Goal: Communication & Community: Ask a question

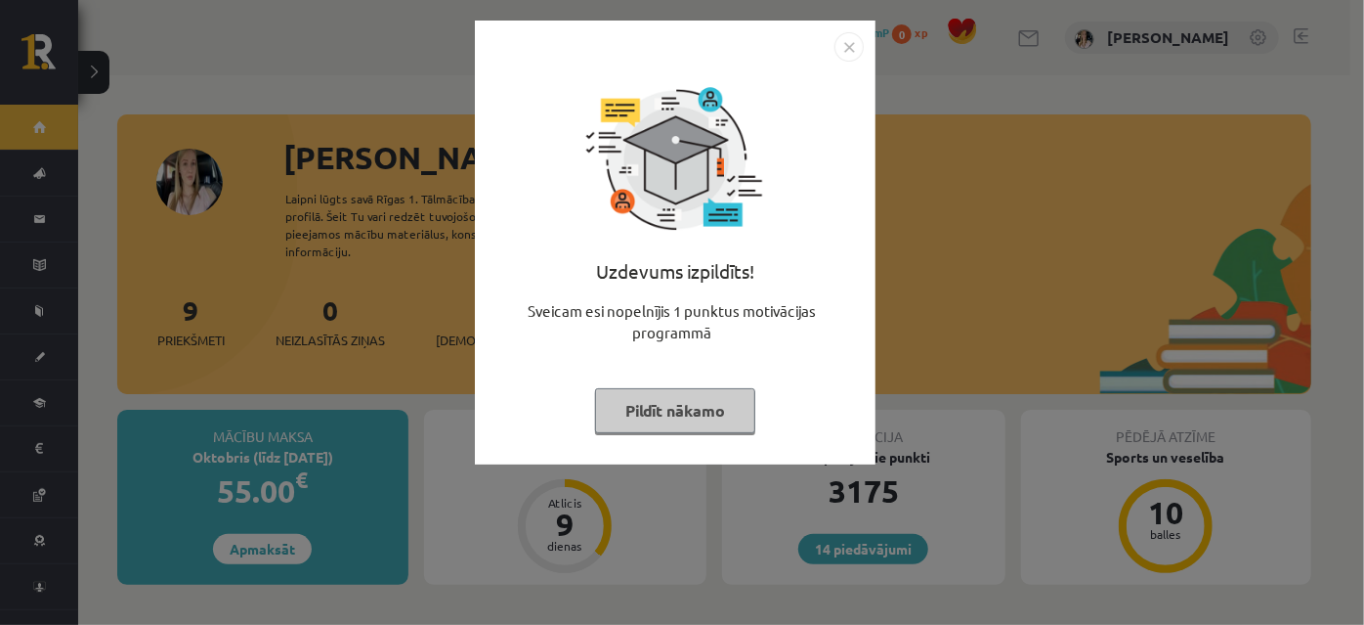
click at [674, 424] on button "Pildīt nākamo" at bounding box center [675, 410] width 160 height 45
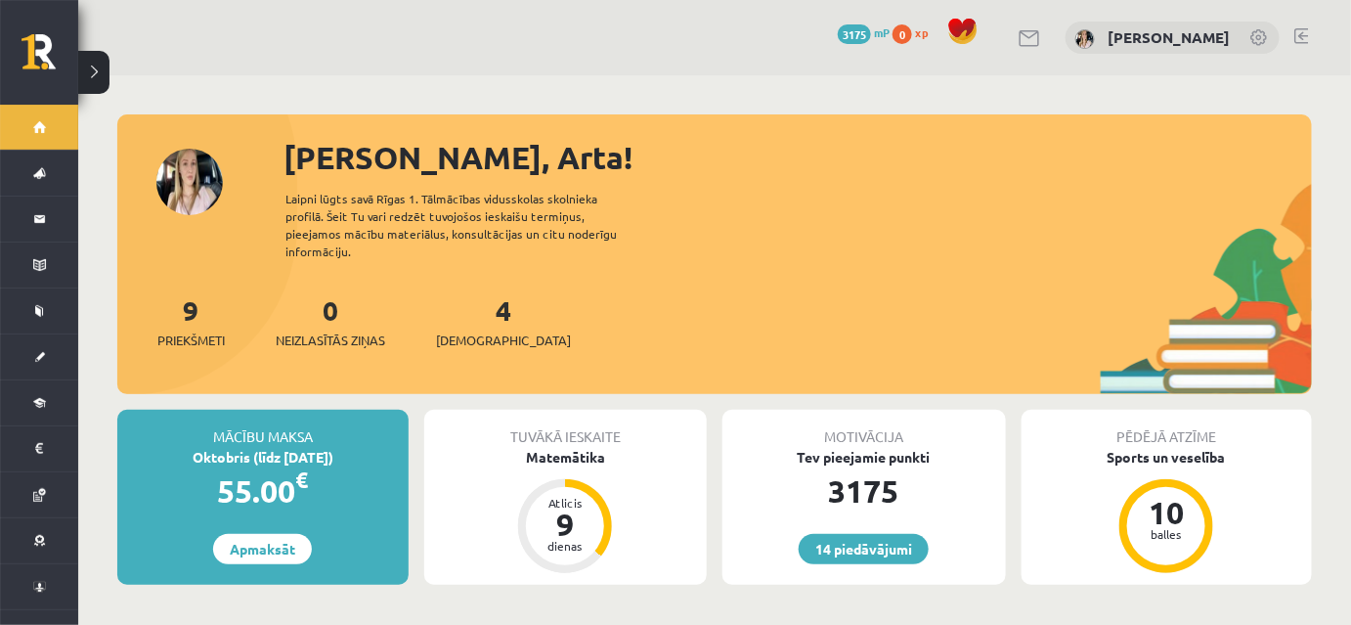
click at [480, 335] on div "4 Ieskaites" at bounding box center [503, 319] width 135 height 61
click at [478, 335] on link "4 Ieskaites" at bounding box center [503, 321] width 135 height 58
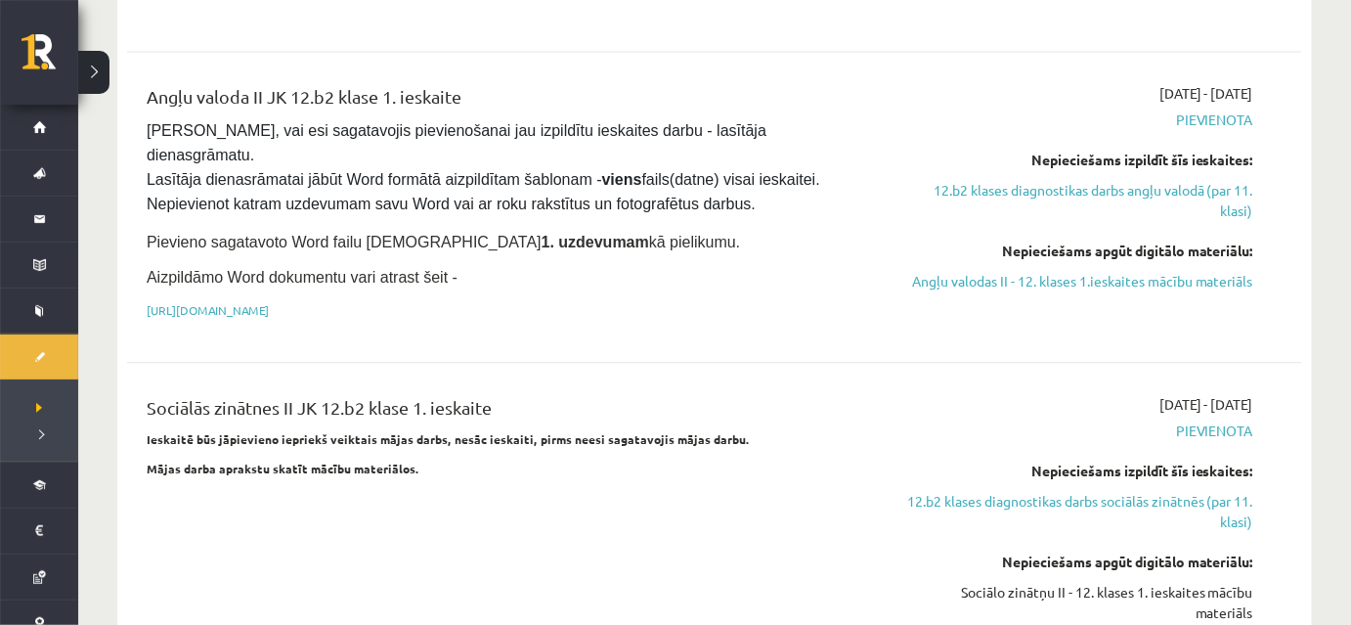
scroll to position [1451, 0]
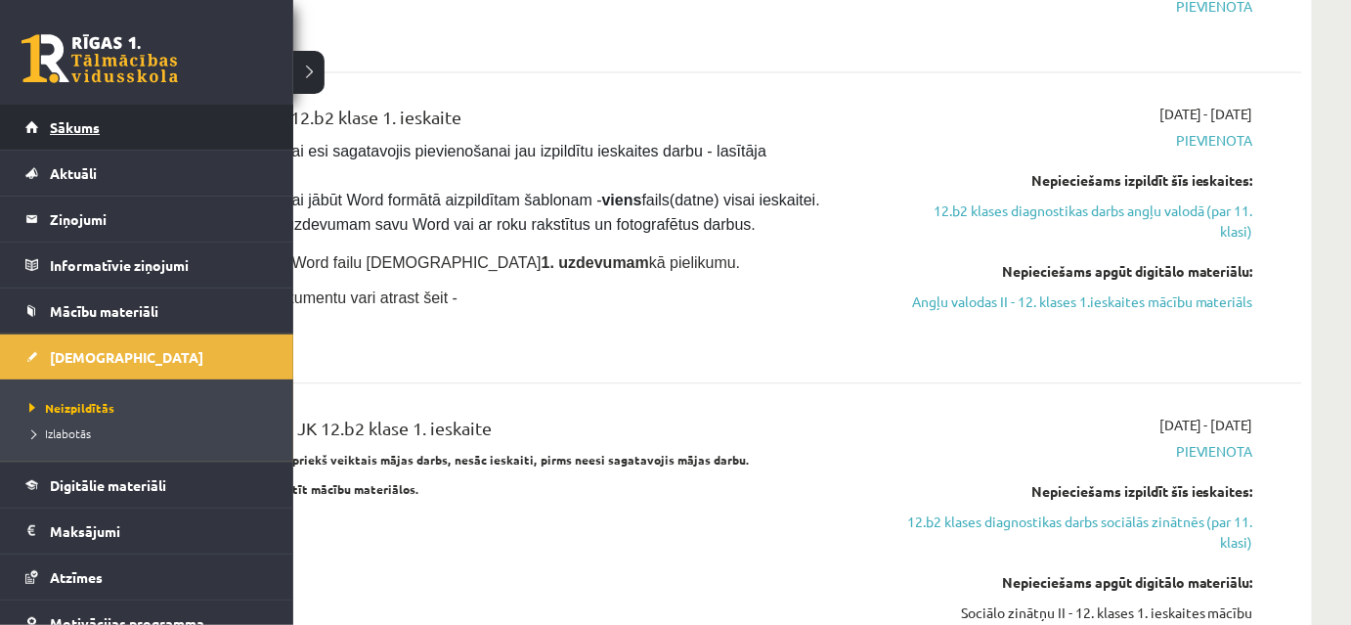
click at [65, 129] on span "Sākums" at bounding box center [75, 127] width 50 height 18
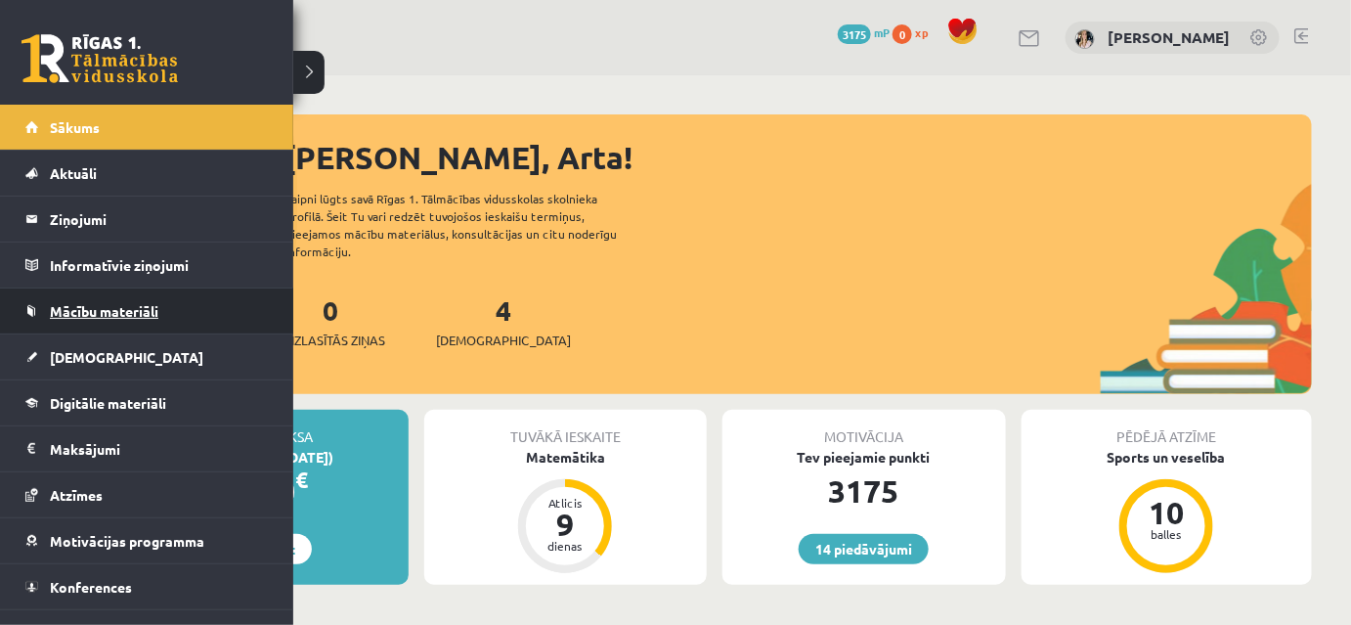
click at [91, 305] on span "Mācību materiāli" at bounding box center [104, 311] width 108 height 18
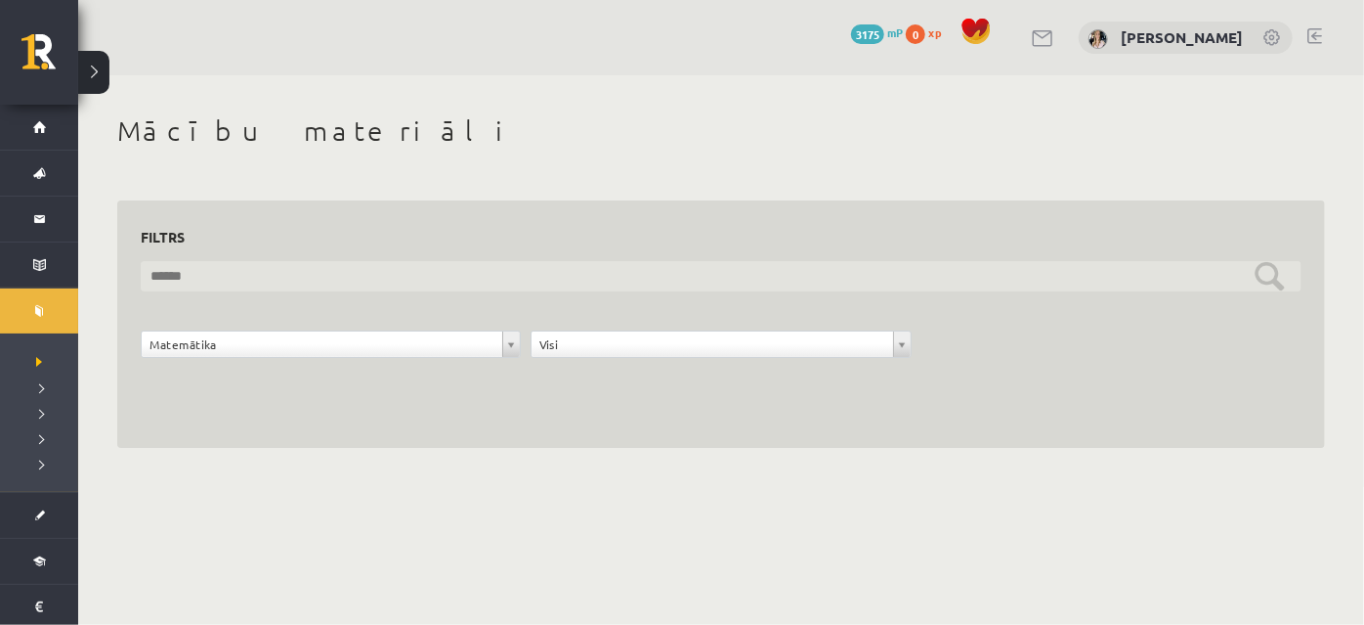
drag, startPoint x: 1261, startPoint y: 271, endPoint x: 1230, endPoint y: 282, distance: 33.4
click at [1261, 271] on input "text" at bounding box center [721, 276] width 1161 height 30
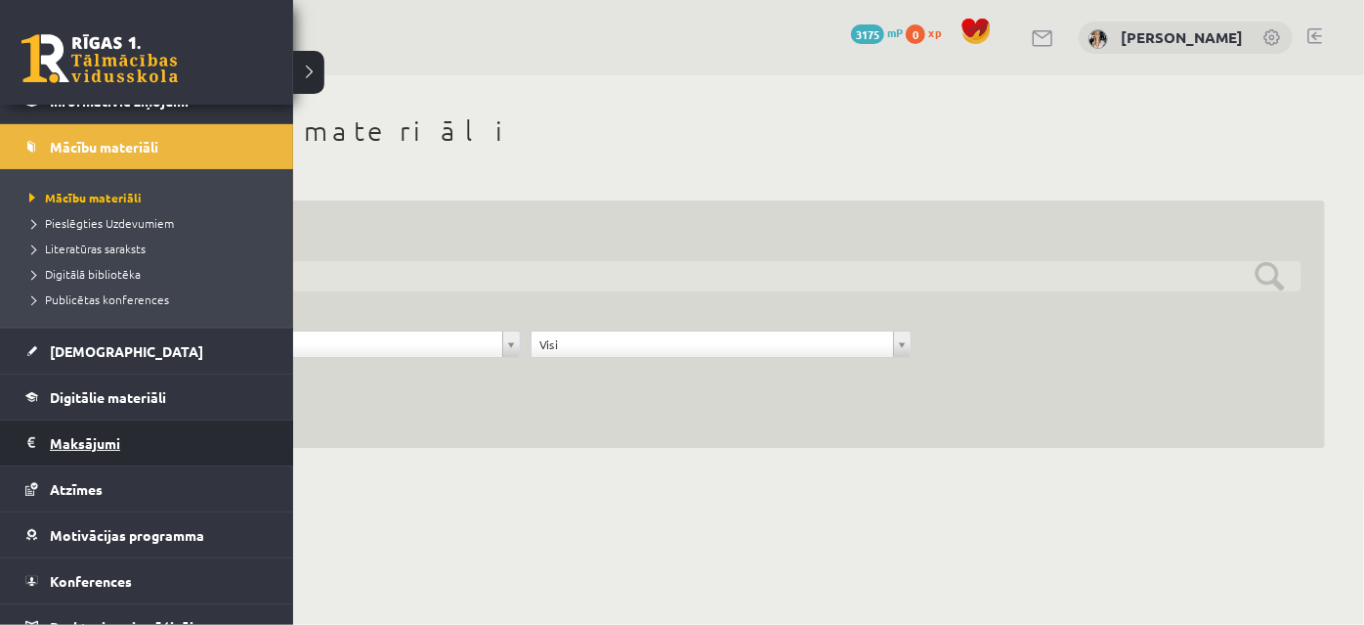
scroll to position [185, 0]
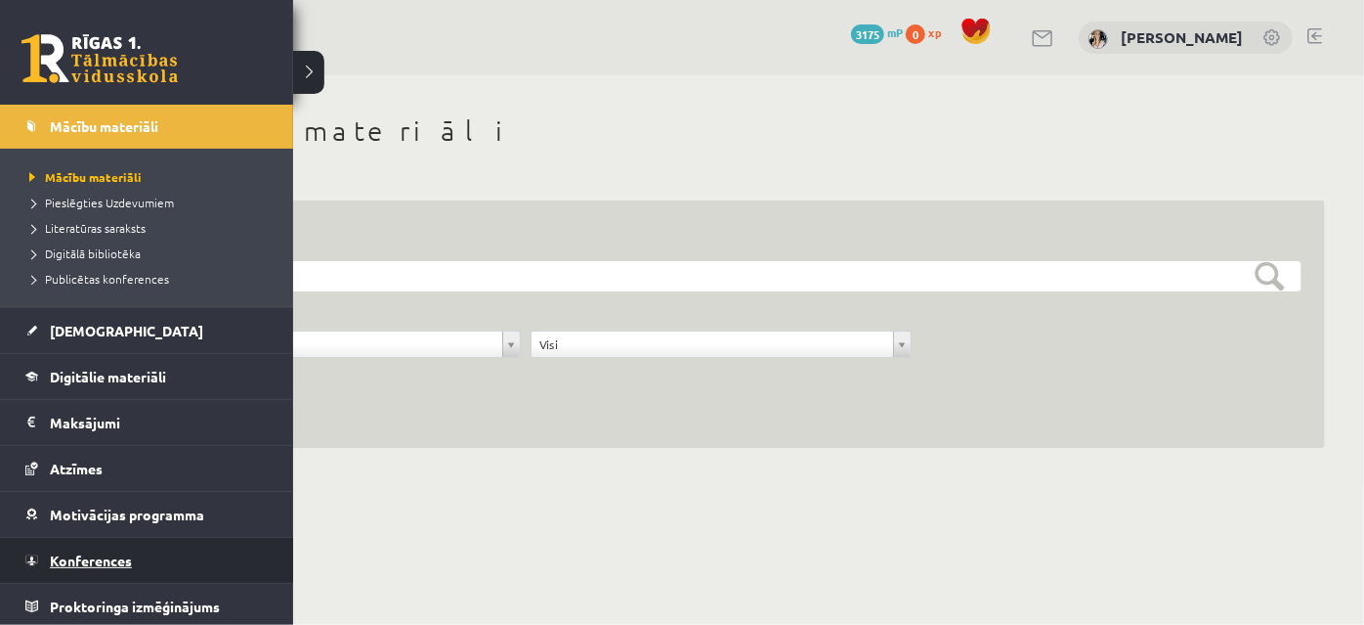
click at [81, 551] on span "Konferences" at bounding box center [91, 560] width 82 height 18
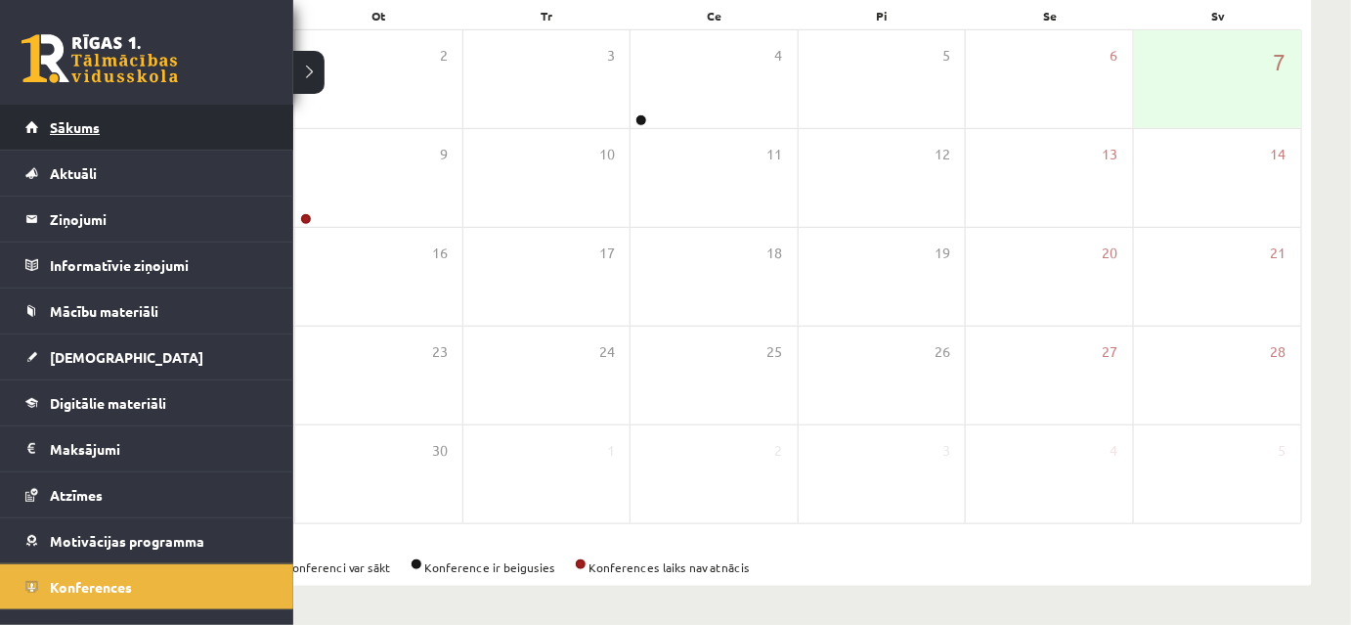
click at [72, 121] on span "Sākums" at bounding box center [75, 127] width 50 height 18
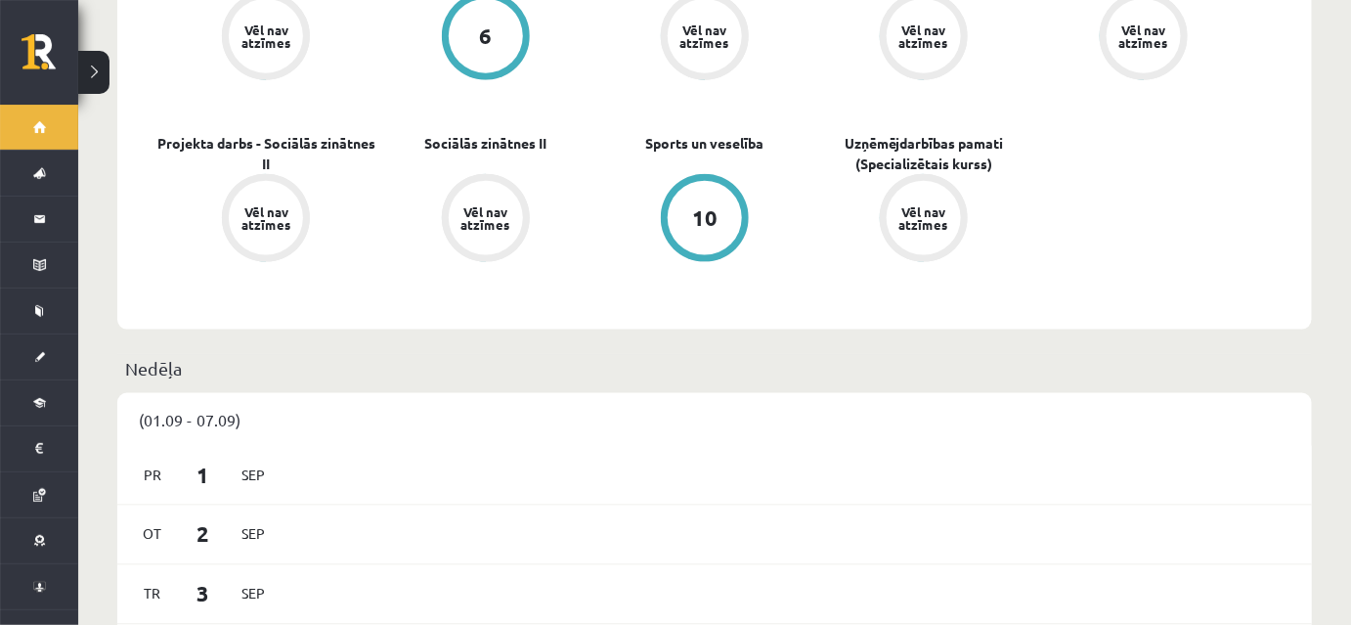
scroll to position [367, 0]
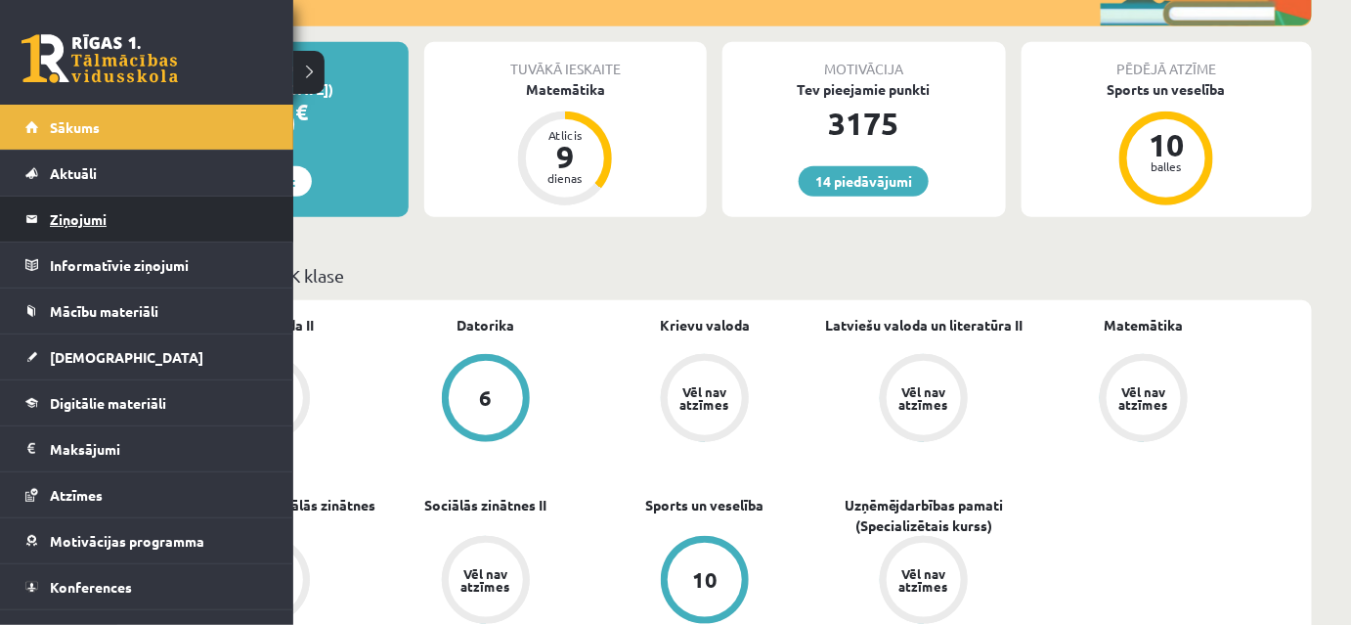
click at [60, 213] on legend "Ziņojumi 0" at bounding box center [159, 218] width 219 height 45
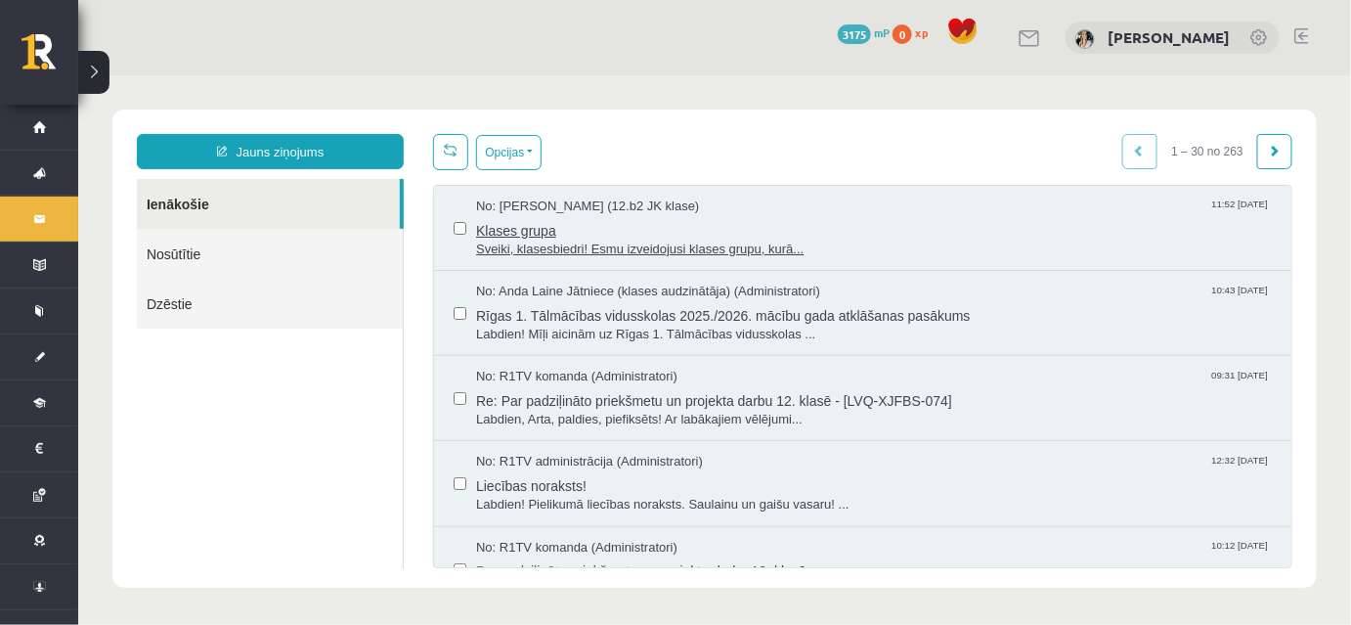
click at [528, 233] on span "Klases grupa" at bounding box center [873, 227] width 796 height 24
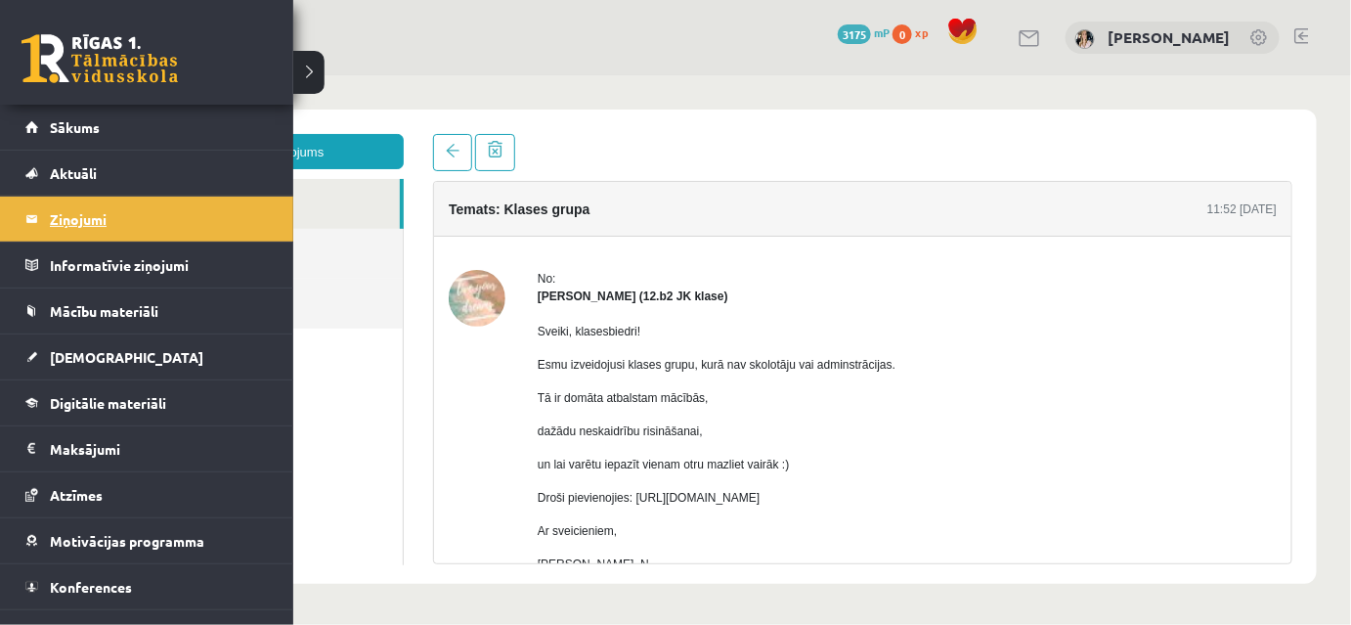
click at [76, 220] on legend "Ziņojumi 0" at bounding box center [159, 218] width 219 height 45
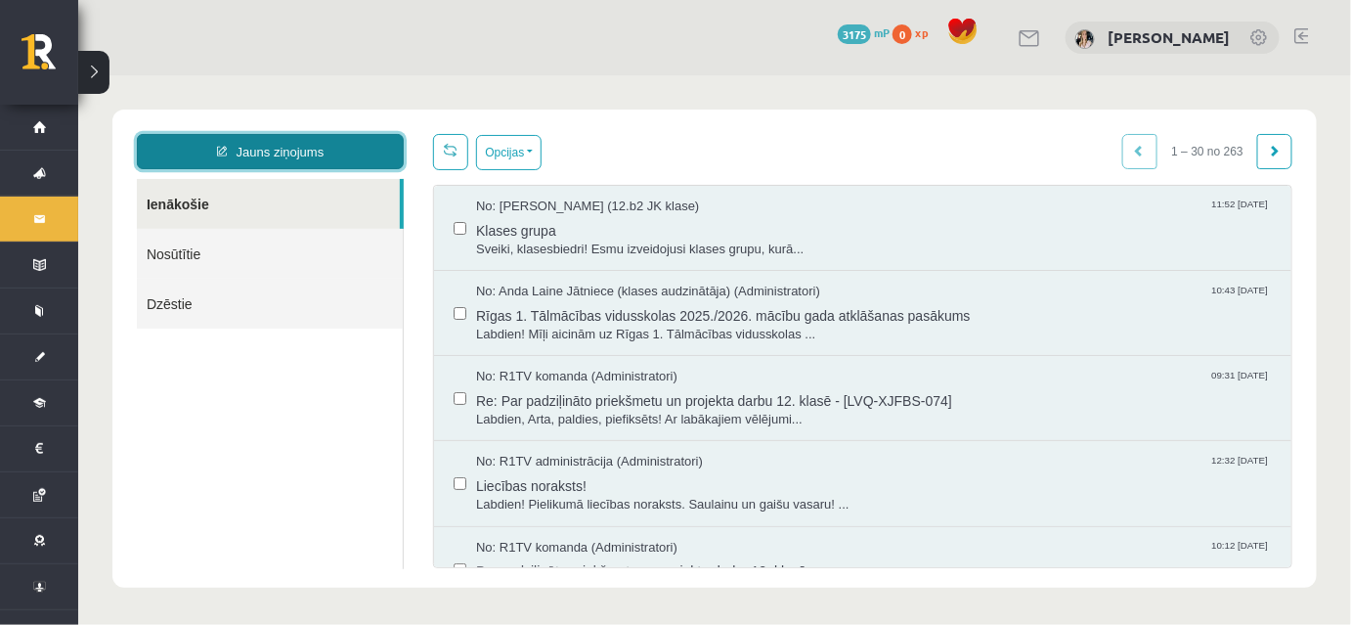
click at [276, 150] on link "Jauns ziņojums" at bounding box center [269, 150] width 267 height 35
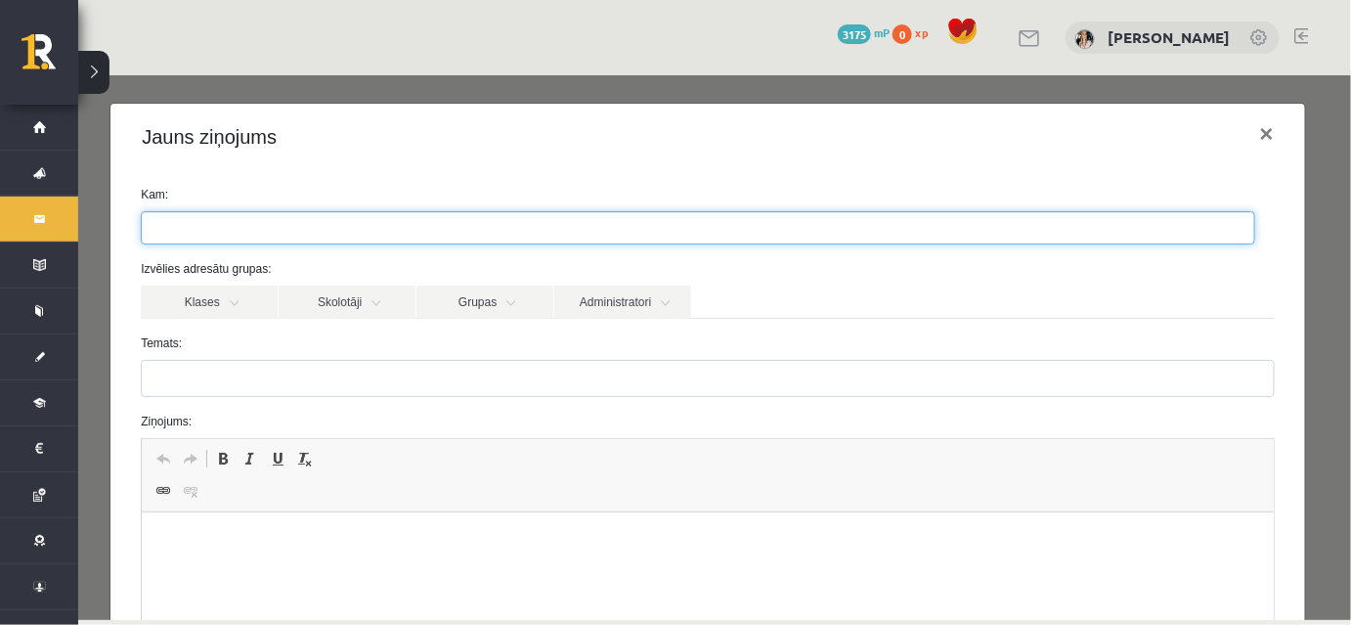
click at [209, 242] on input "search" at bounding box center [175, 226] width 68 height 31
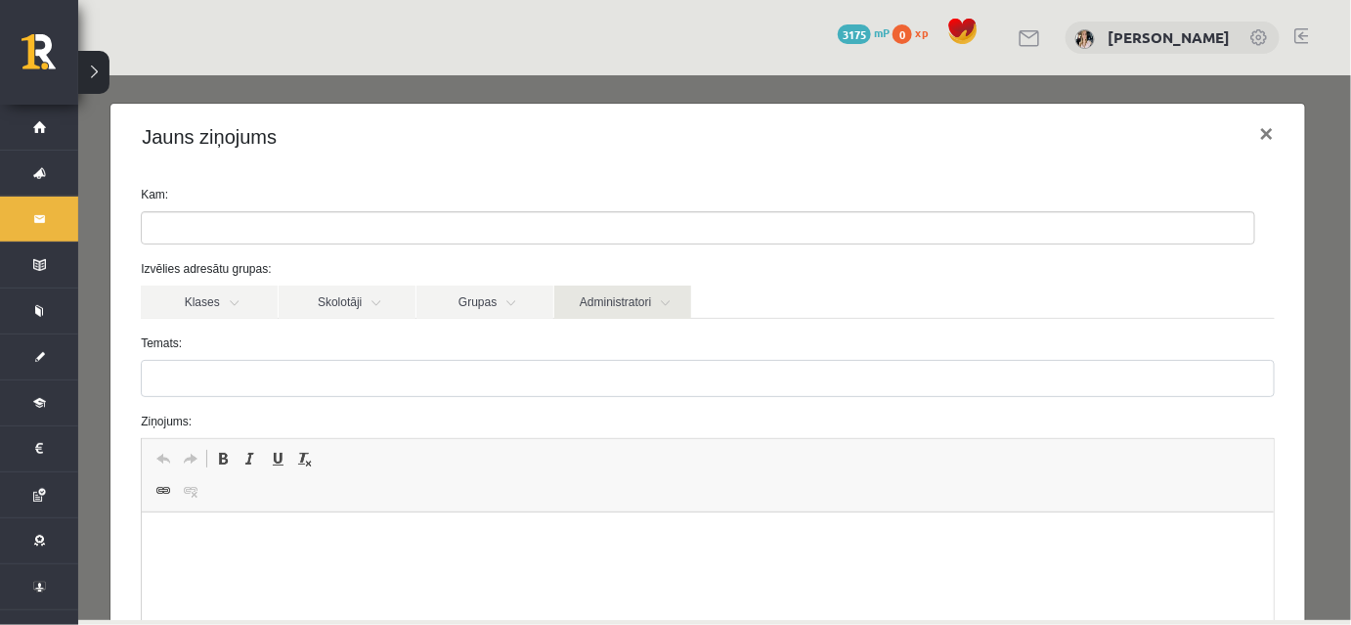
click at [609, 318] on link "Administratori" at bounding box center [621, 300] width 137 height 33
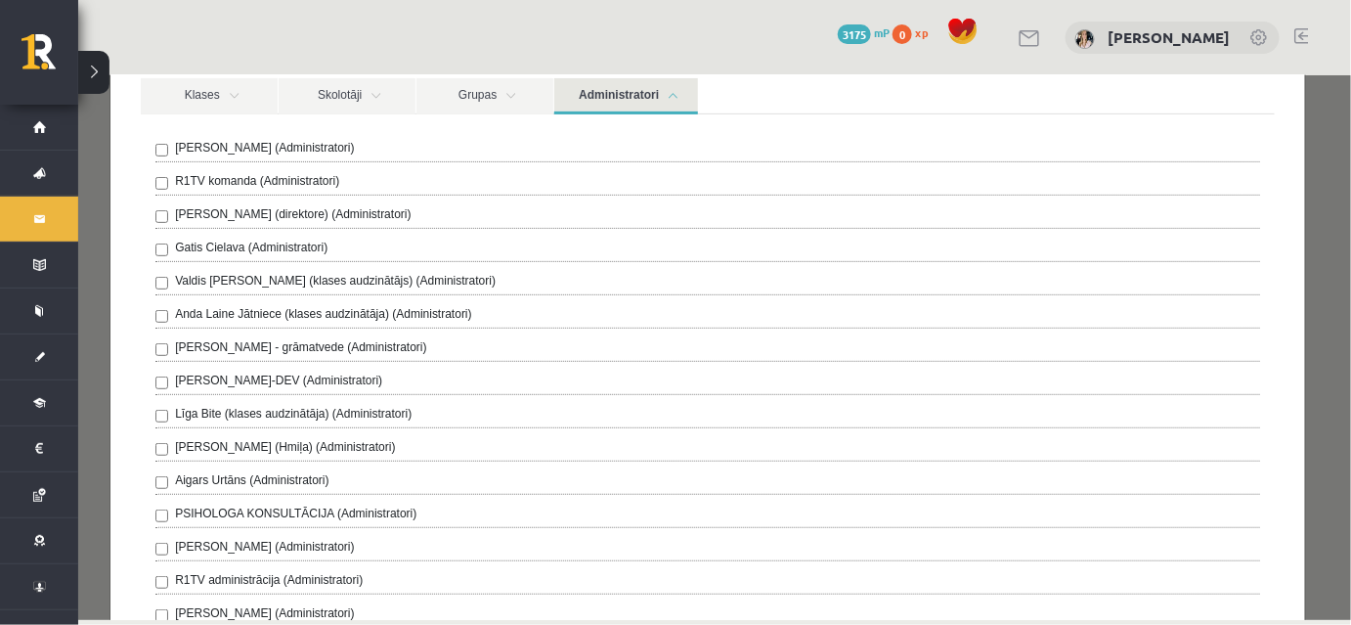
scroll to position [622, 0]
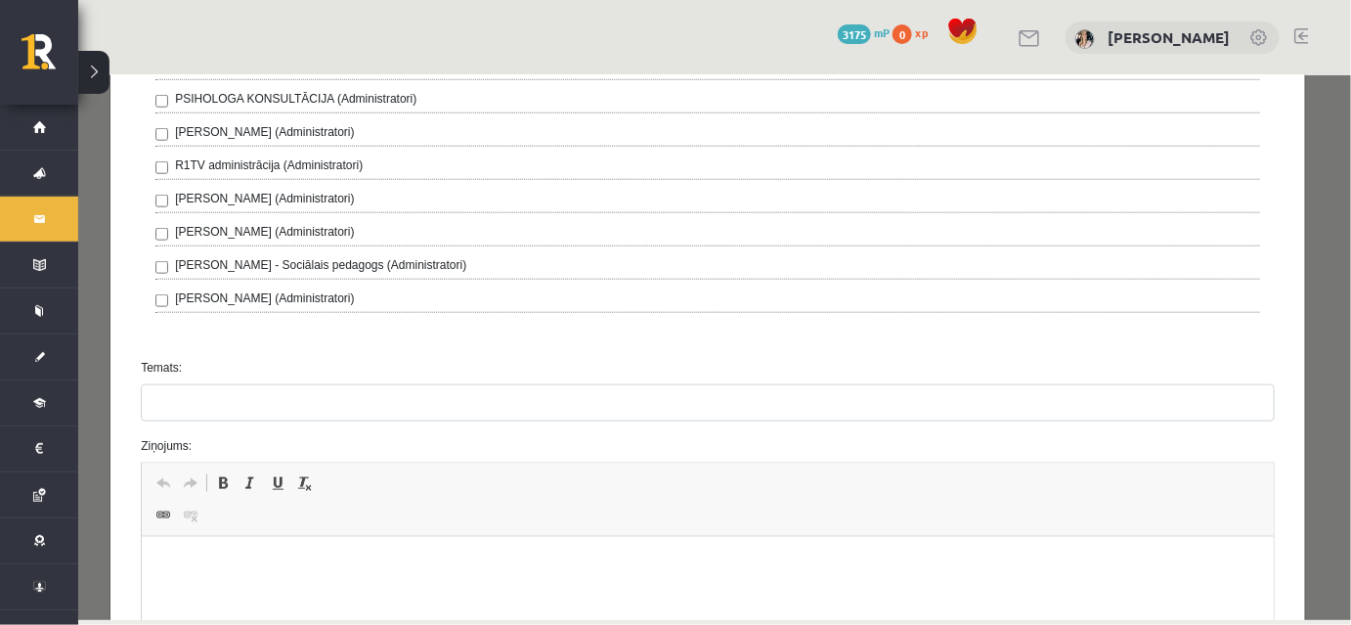
click at [177, 146] on div "[PERSON_NAME] (Administratori)" at bounding box center [706, 133] width 1104 height 23
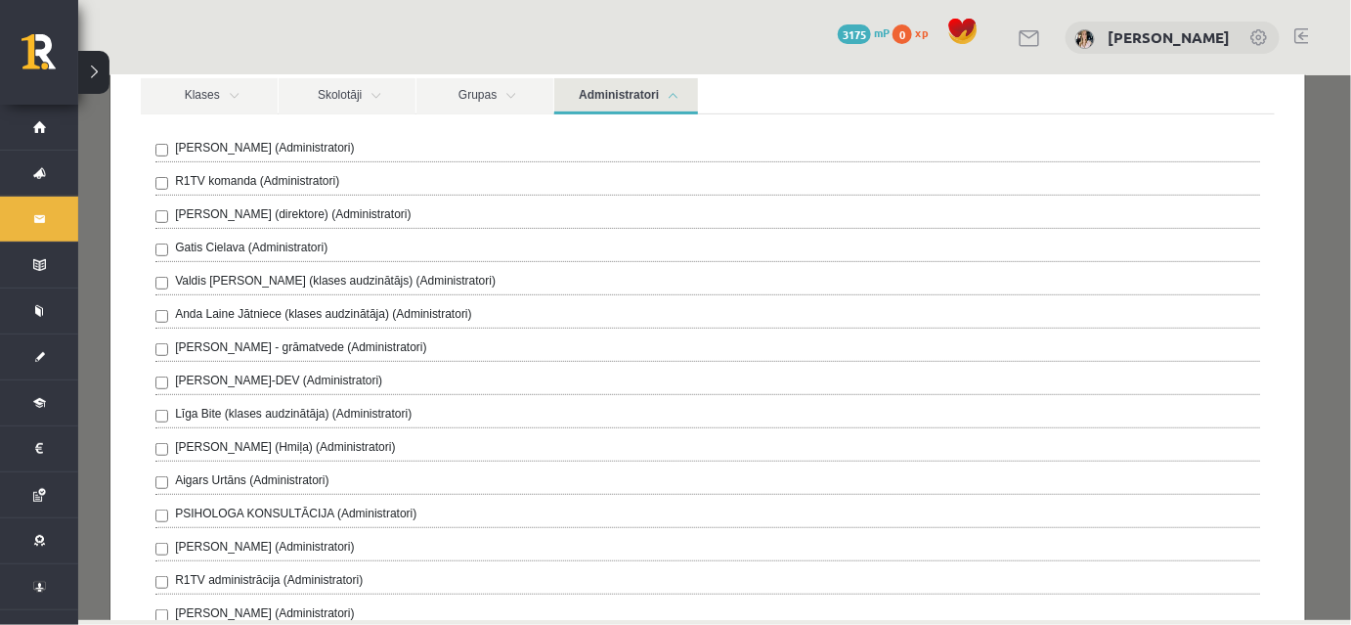
scroll to position [829, 0]
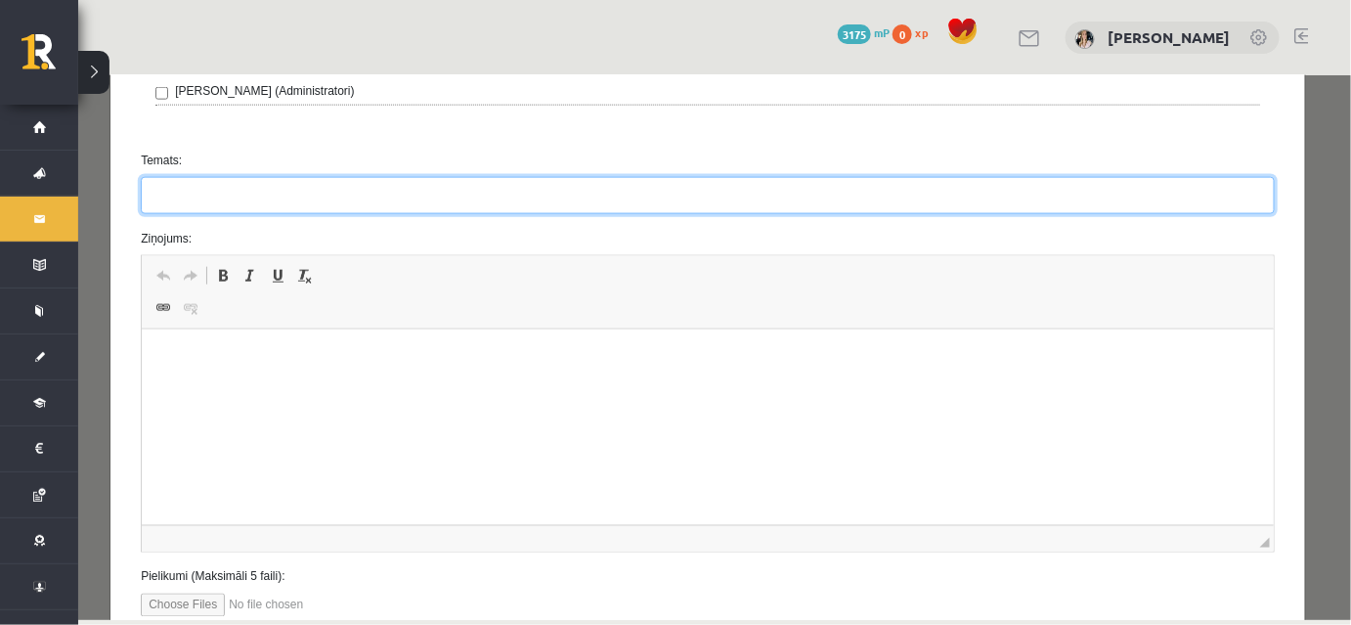
click at [167, 213] on input "Temats:" at bounding box center [707, 194] width 1134 height 37
type input "**********"
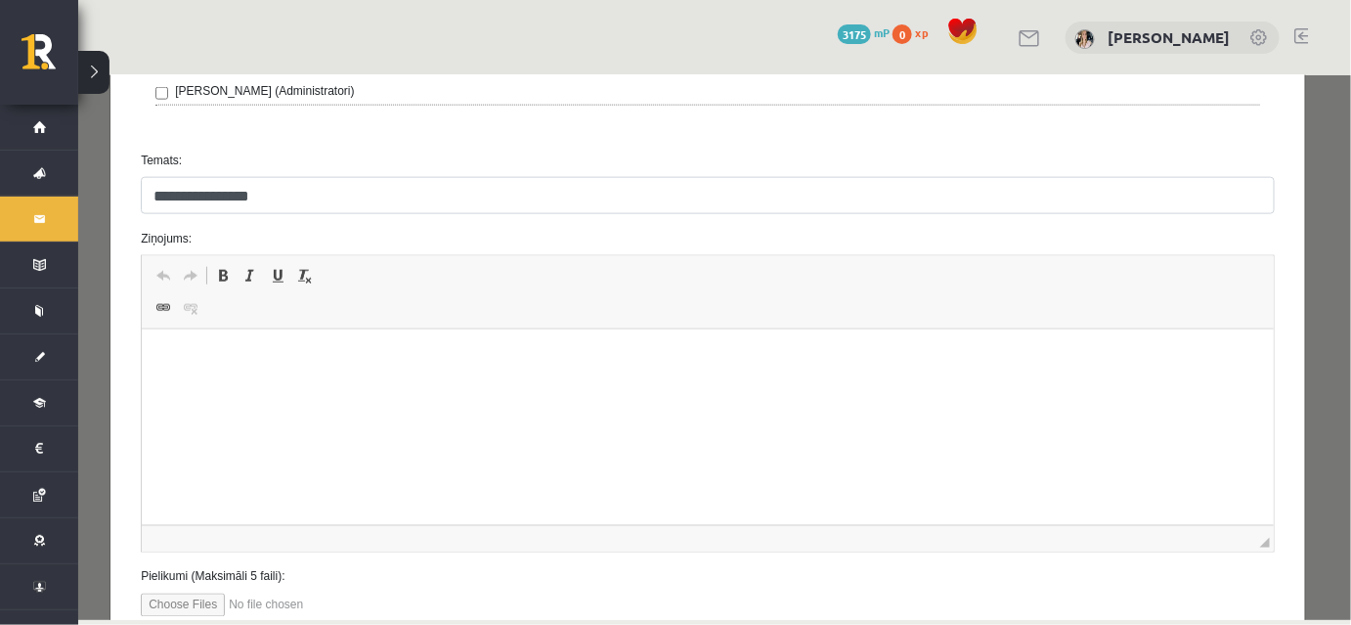
click at [253, 367] on p "Bagātinātā teksta redaktors, wiswyg-editor-47024832805060-1757259959-560" at bounding box center [707, 359] width 1093 height 21
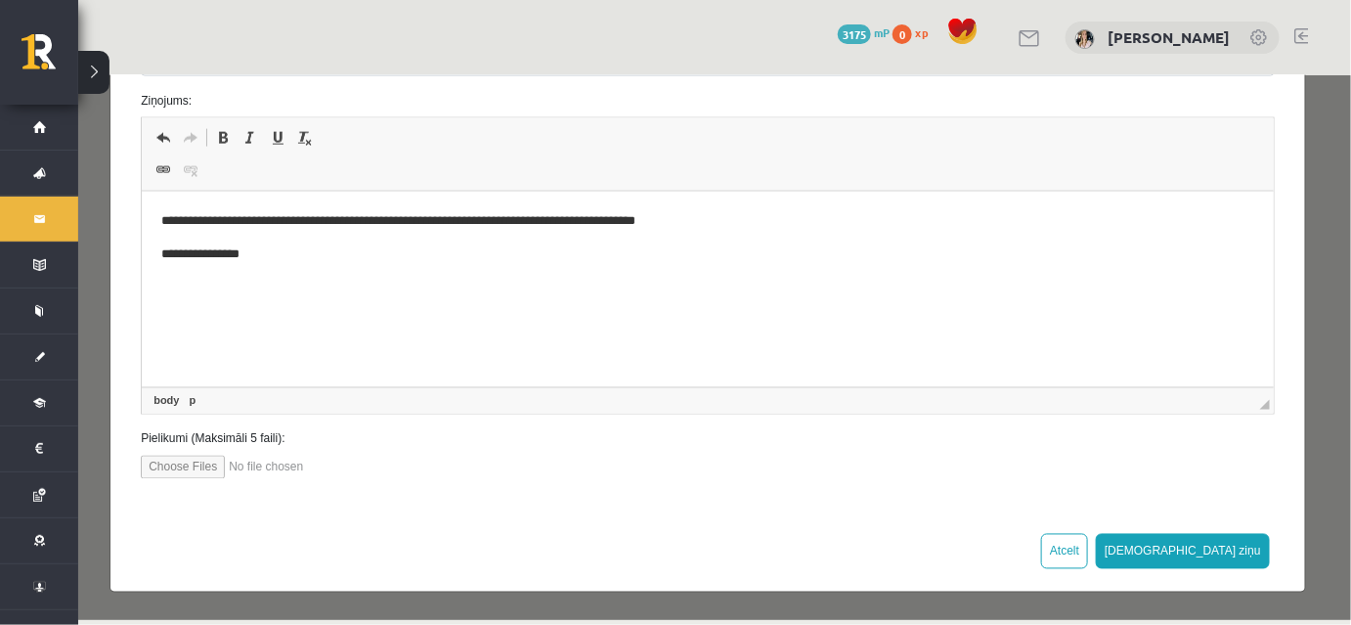
scroll to position [1156, 0]
drag, startPoint x: 1216, startPoint y: 533, endPoint x: 1159, endPoint y: 614, distance: 99.0
click at [1211, 538] on button "[DEMOGRAPHIC_DATA] ziņu" at bounding box center [1182, 550] width 174 height 35
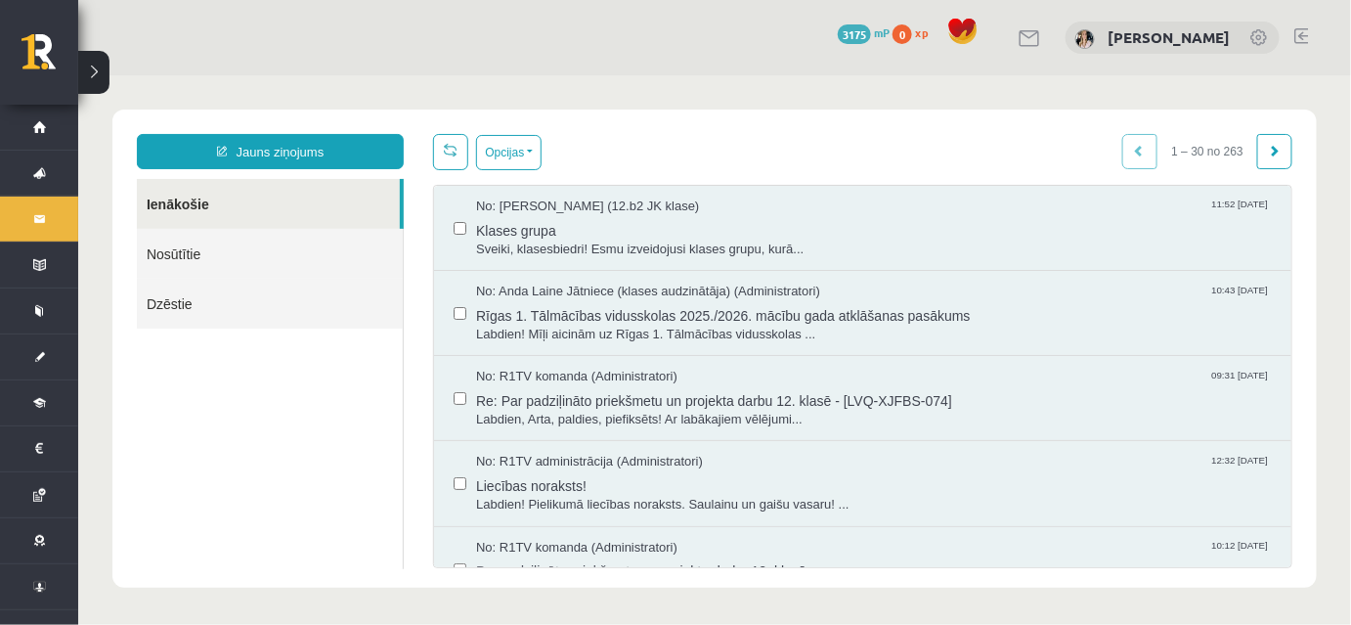
scroll to position [0, 0]
